Goal: Check status

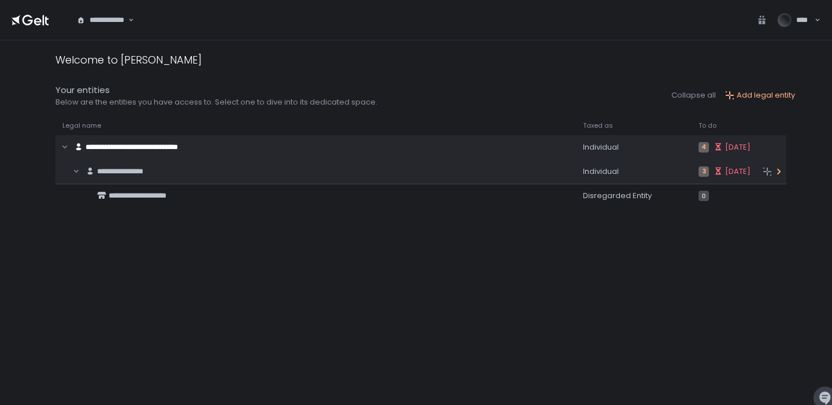
click at [143, 171] on span "**********" at bounding box center [120, 172] width 46 height 8
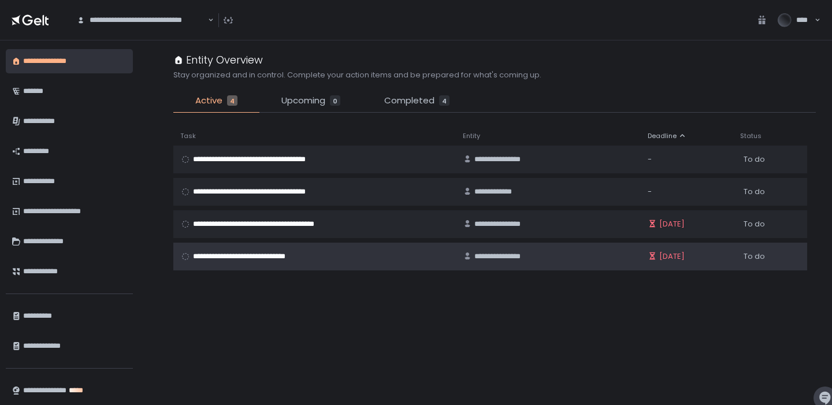
click at [276, 263] on td "**********" at bounding box center [314, 257] width 282 height 28
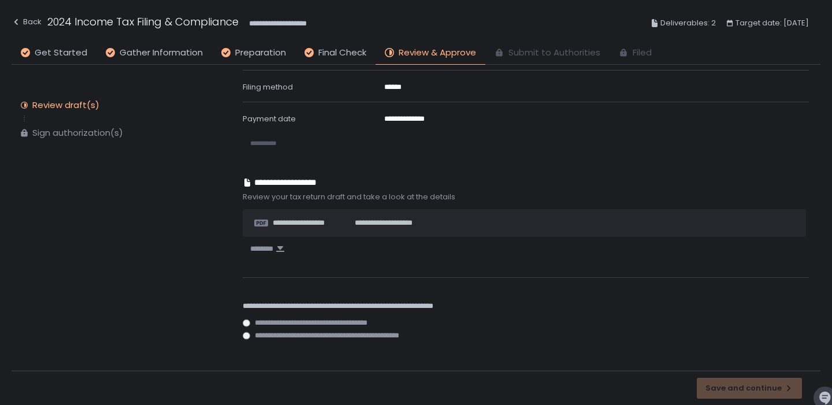
scroll to position [414, 0]
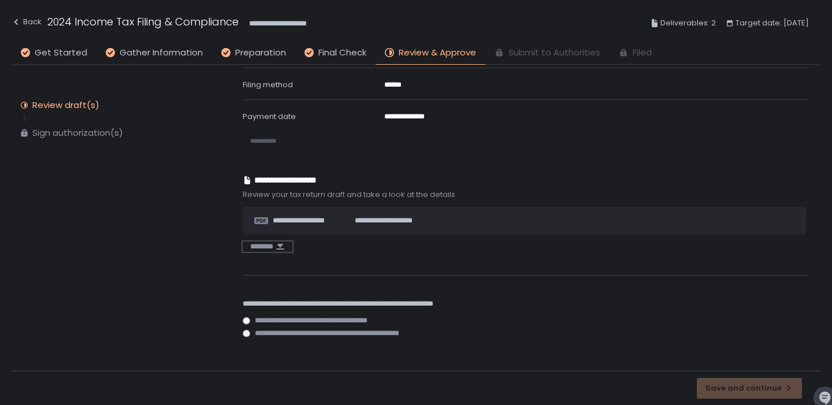
click at [282, 244] on div "********" at bounding box center [268, 246] width 50 height 10
